Goal: Check status: Check status

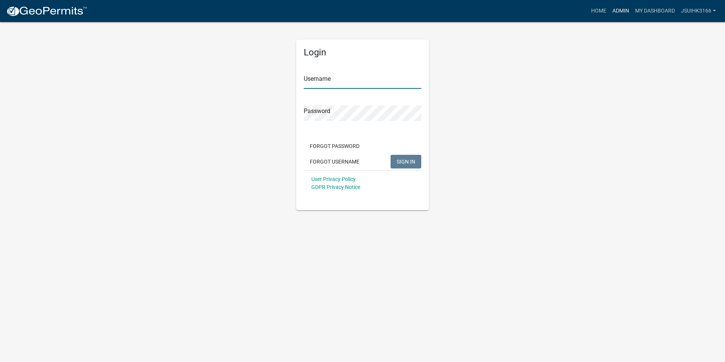
type input "Jsuihk3166"
click at [616, 9] on link "Admin" at bounding box center [620, 11] width 23 height 14
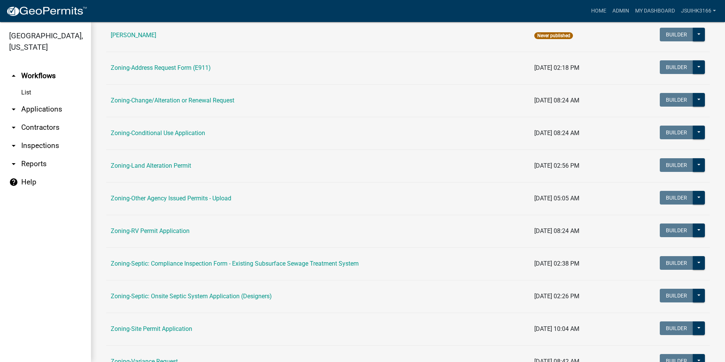
scroll to position [152, 0]
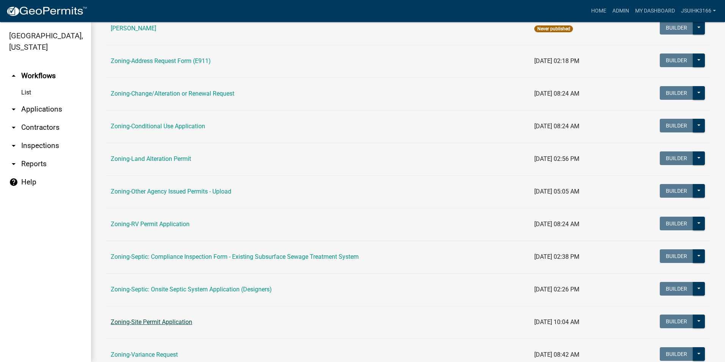
click at [135, 322] on link "Zoning-Site Permit Application" at bounding box center [151, 321] width 81 height 7
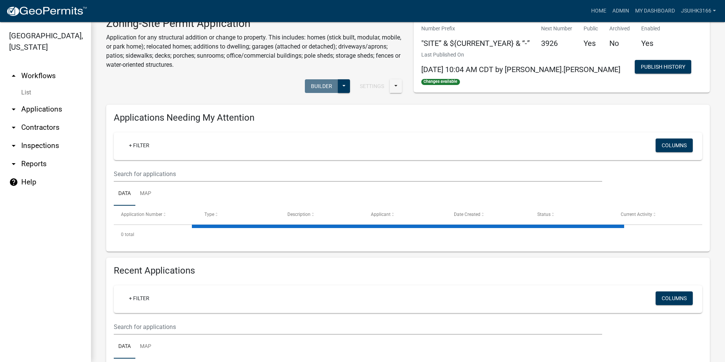
scroll to position [77, 0]
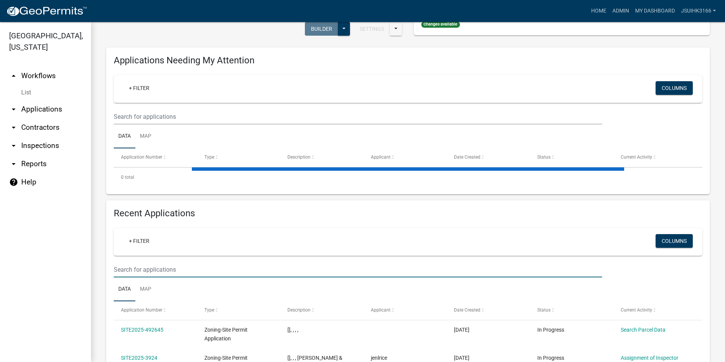
click at [149, 266] on input "text" at bounding box center [358, 269] width 488 height 16
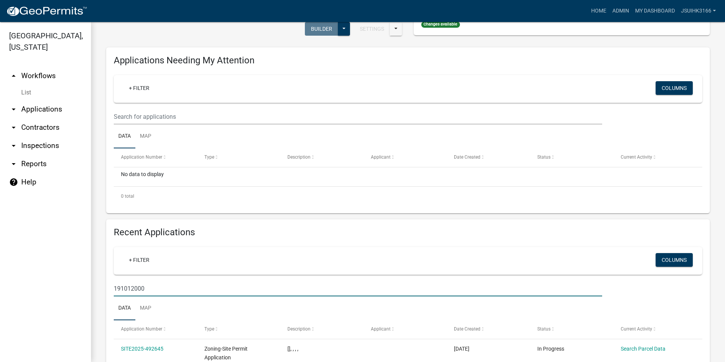
type input "191012000"
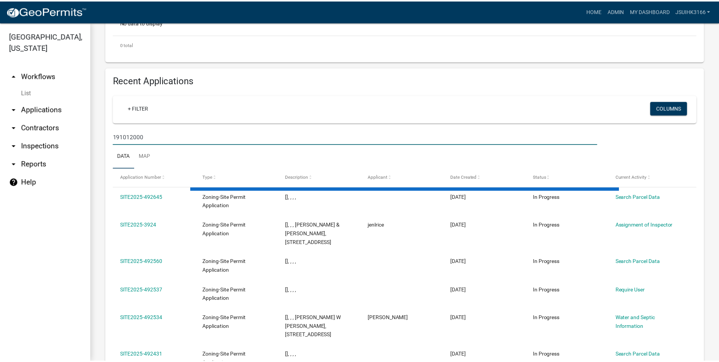
scroll to position [189, 0]
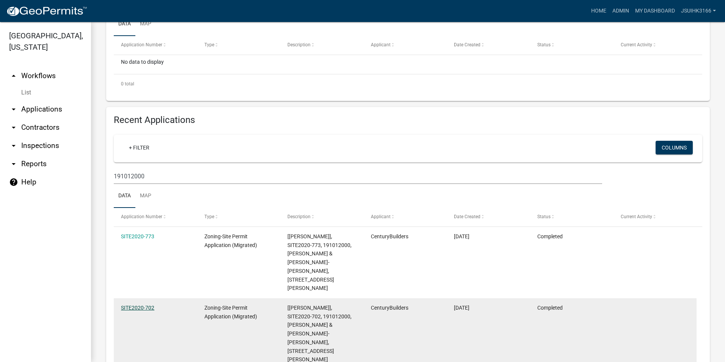
click at [150, 304] on link "SITE2020-702" at bounding box center [137, 307] width 33 height 6
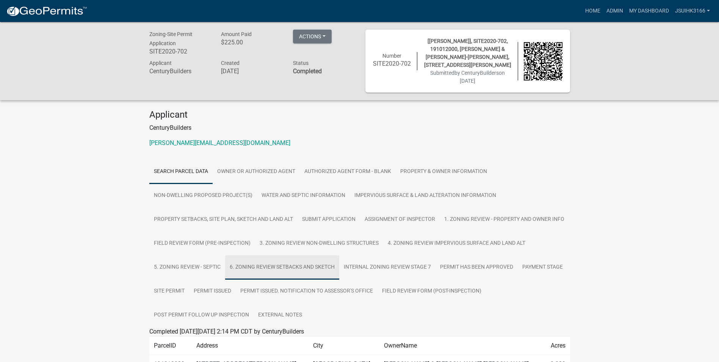
click at [339, 255] on link "6. Zoning Review Setbacks and Sketch" at bounding box center [282, 267] width 114 height 24
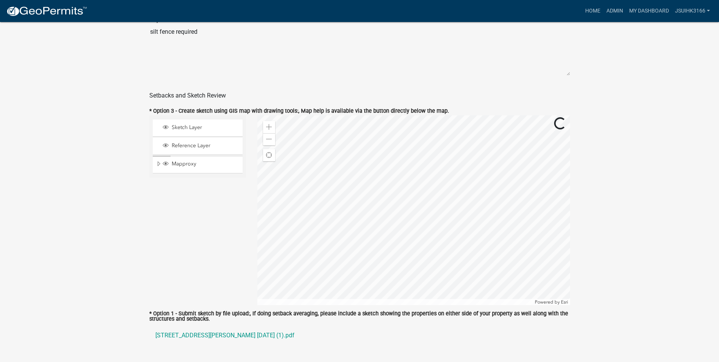
scroll to position [742, 0]
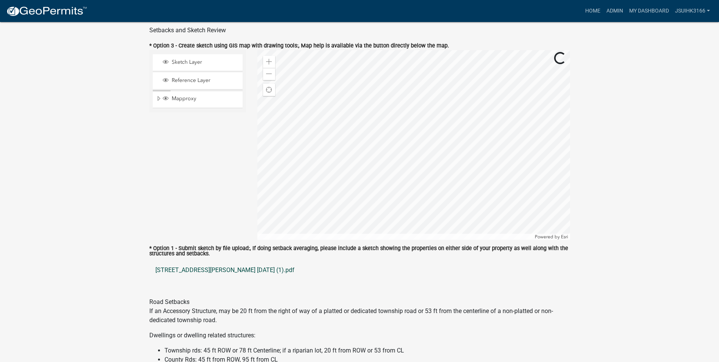
click at [192, 261] on link "[STREET_ADDRESS][PERSON_NAME] [DATE] (1).pdf" at bounding box center [359, 270] width 421 height 18
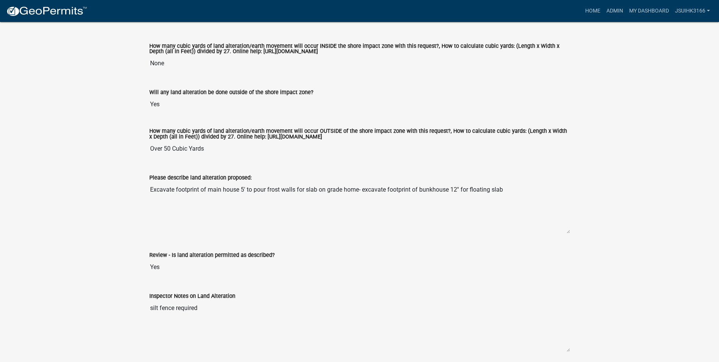
scroll to position [0, 0]
